Goal: Information Seeking & Learning: Learn about a topic

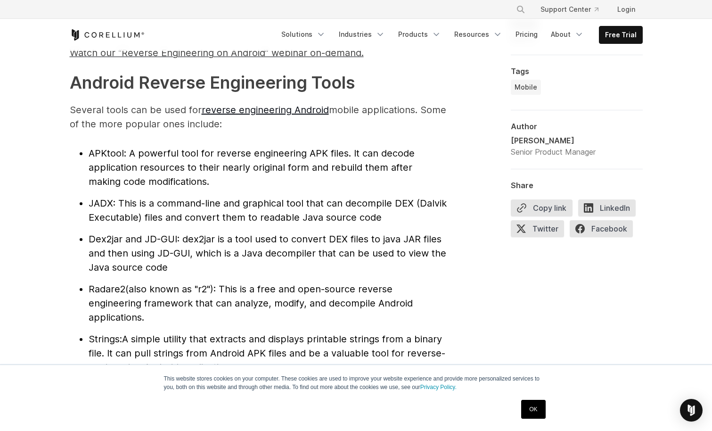
click at [103, 205] on span "JADX" at bounding box center [101, 202] width 25 height 11
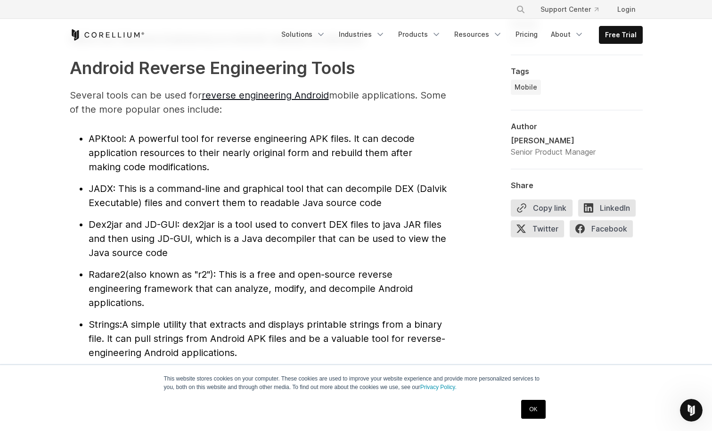
click at [110, 275] on span "Radare2" at bounding box center [107, 274] width 37 height 11
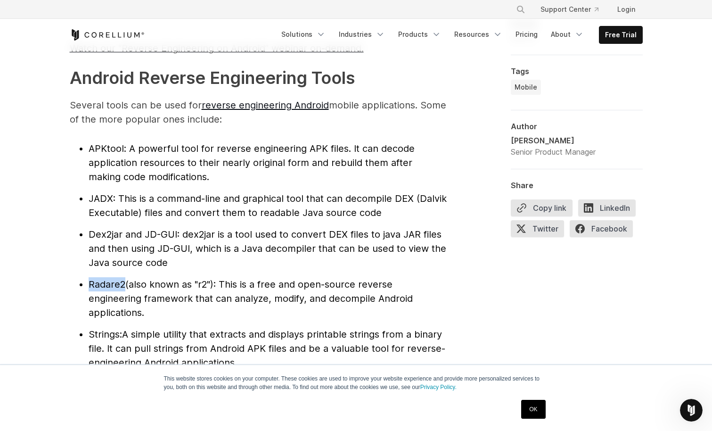
scroll to position [968, 0]
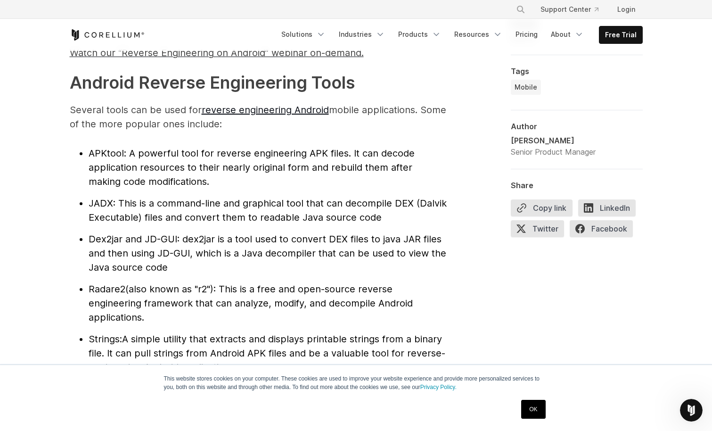
click at [101, 150] on span "APKtool" at bounding box center [106, 153] width 35 height 11
click at [105, 203] on span "JADX" at bounding box center [101, 202] width 25 height 11
